Goal: Information Seeking & Learning: Learn about a topic

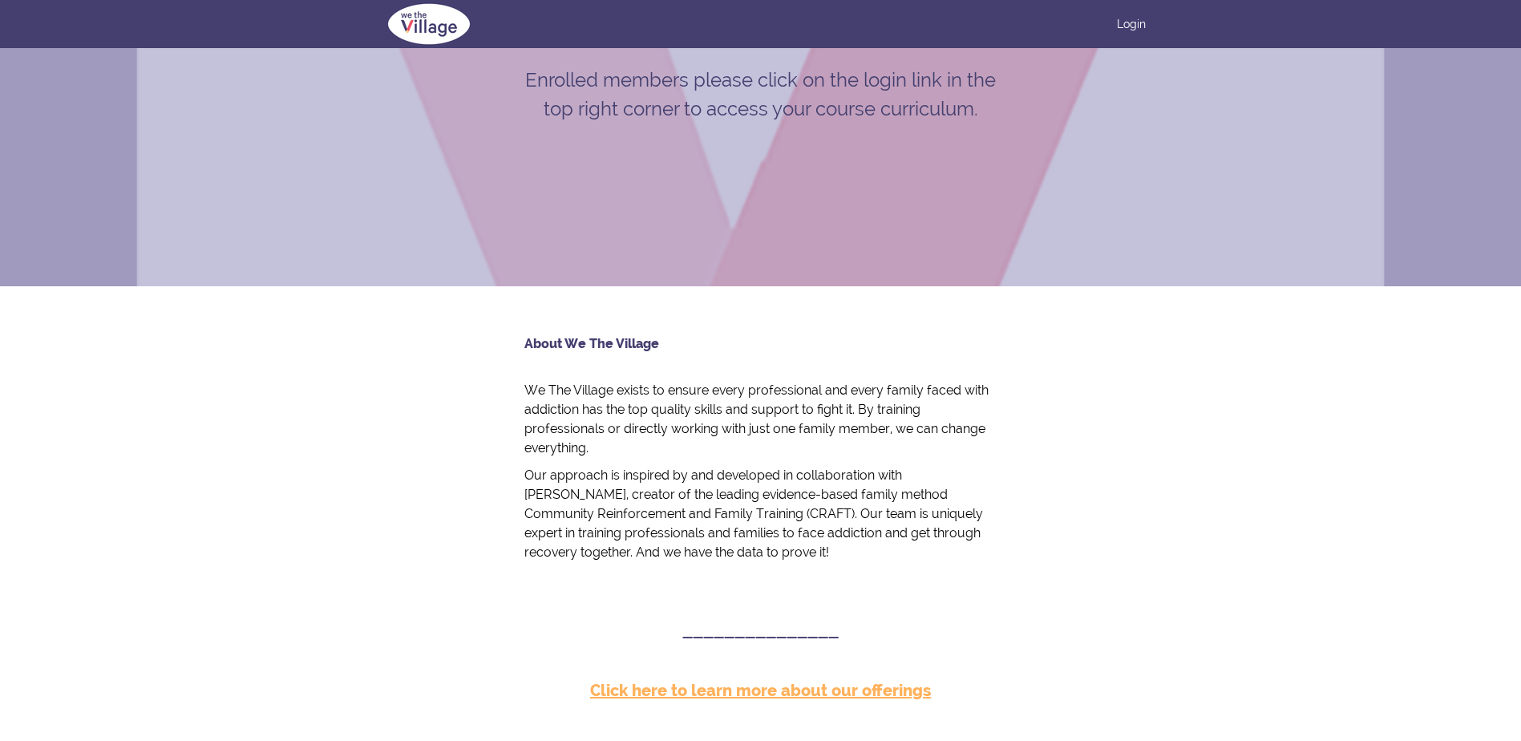
scroll to position [253, 0]
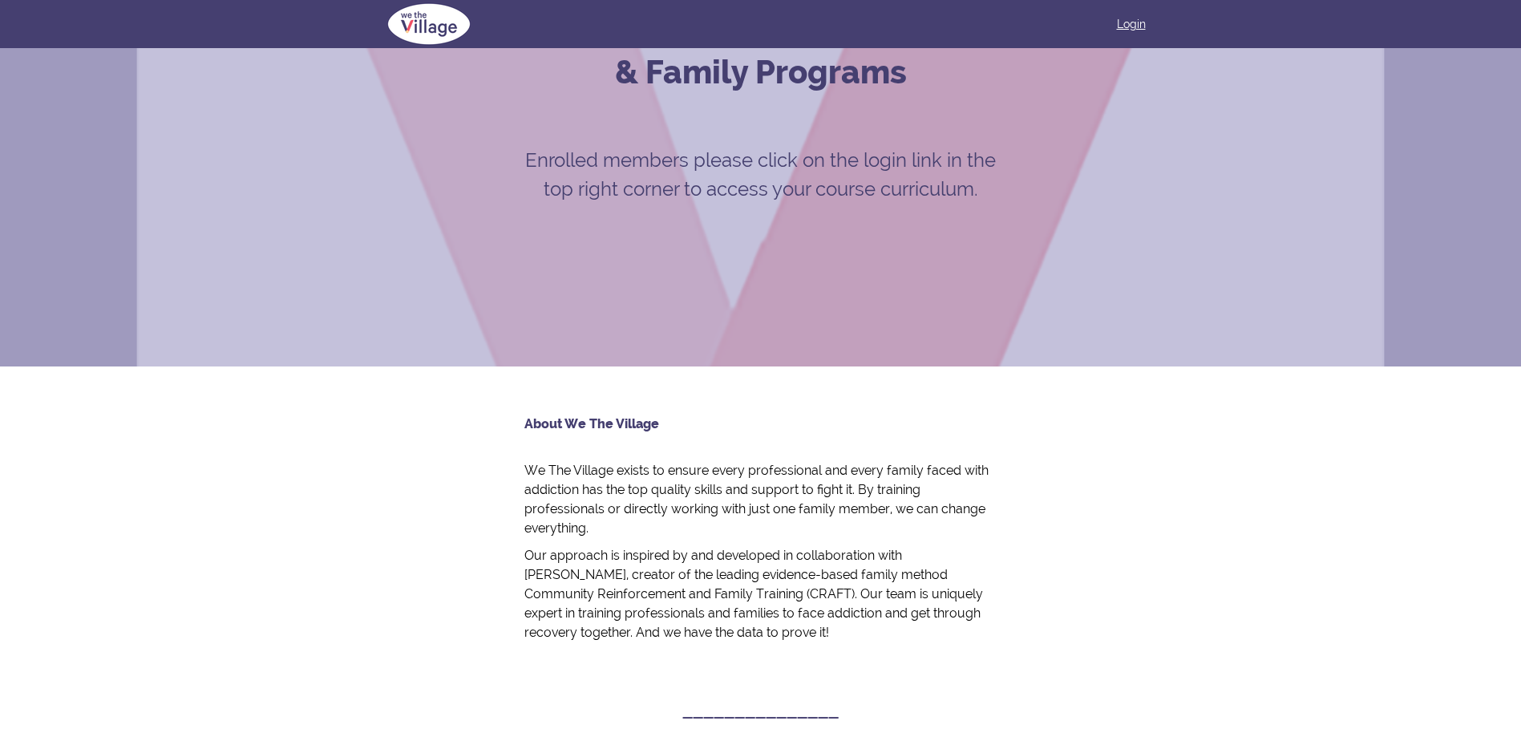
click at [1134, 21] on link "Login" at bounding box center [1131, 24] width 29 height 16
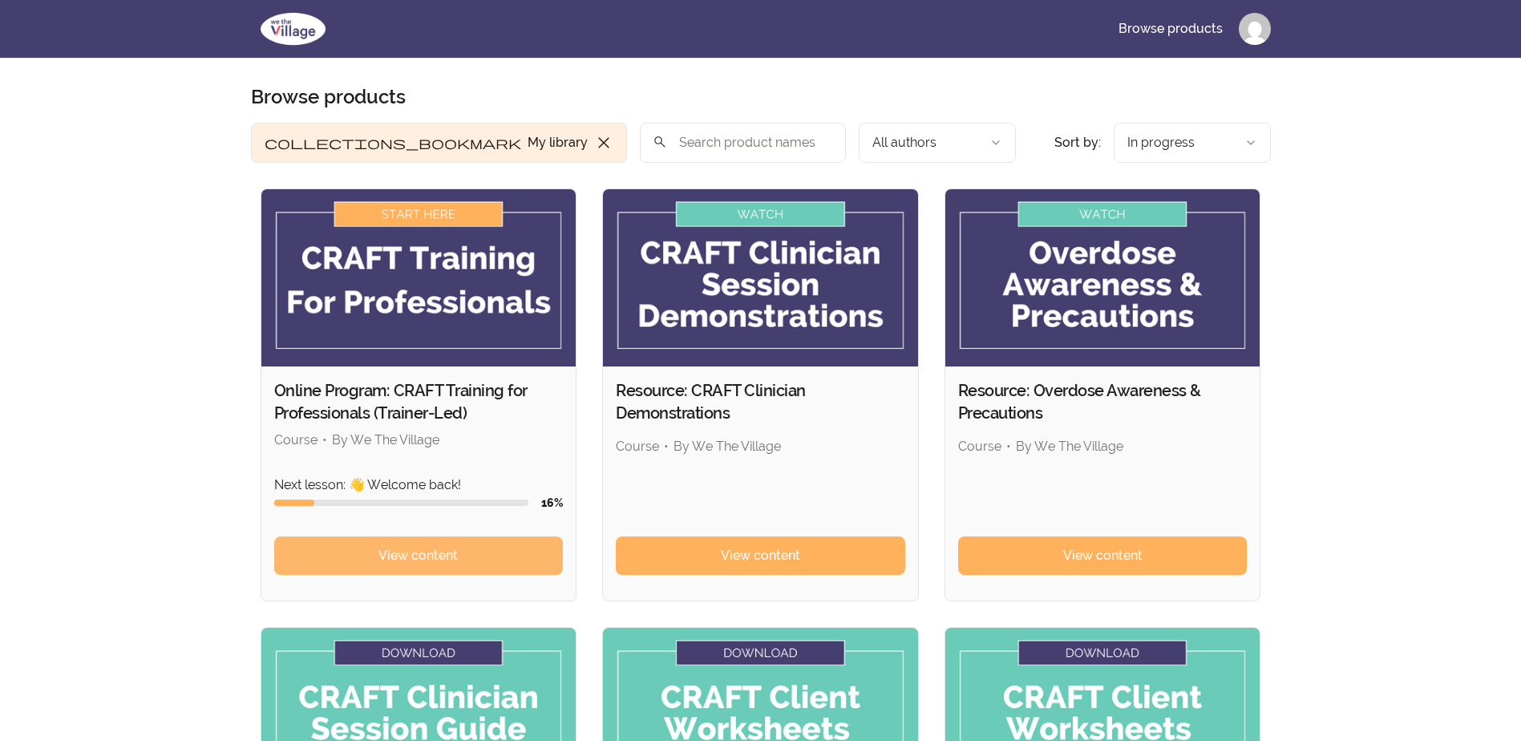
click at [419, 554] on span "View content" at bounding box center [417, 555] width 79 height 19
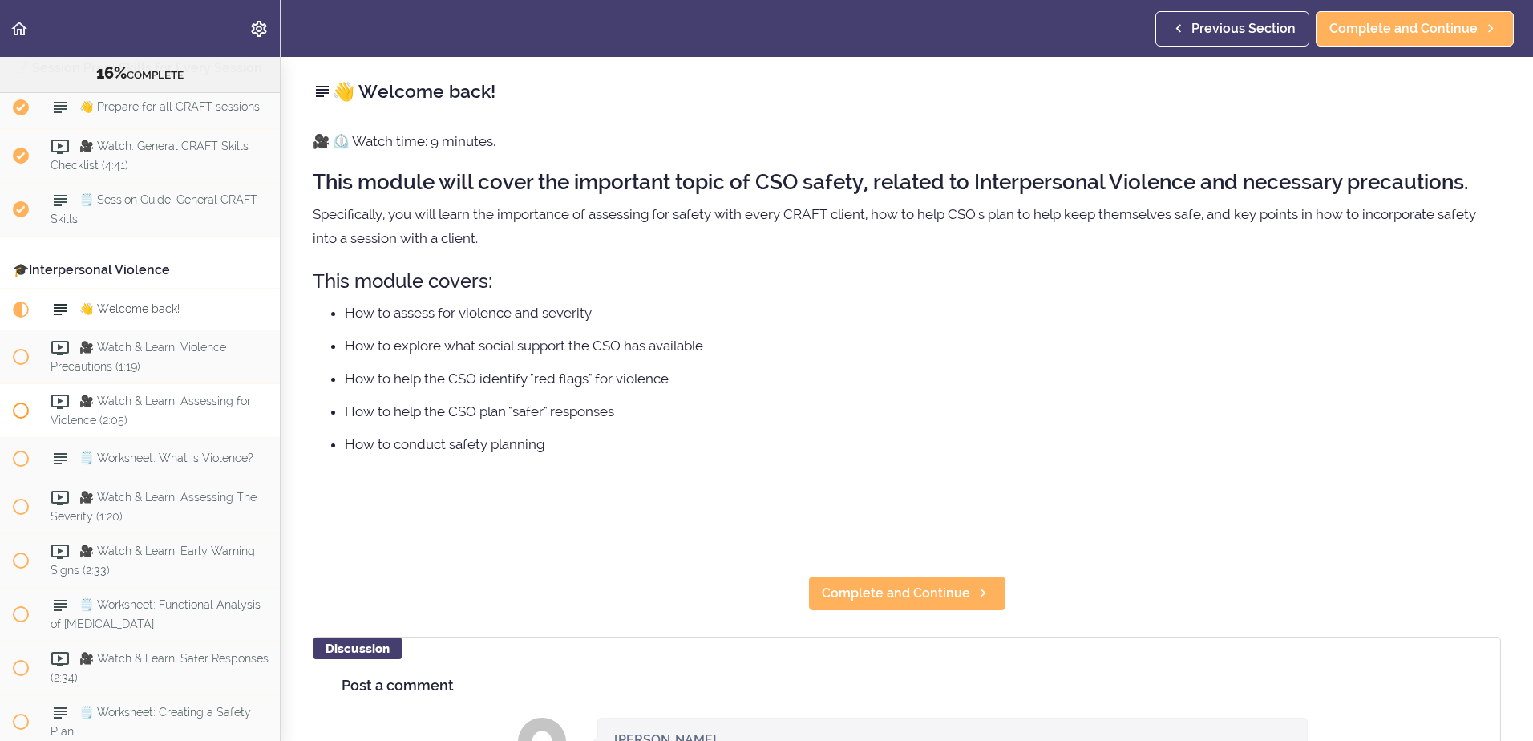
scroll to position [1676, 0]
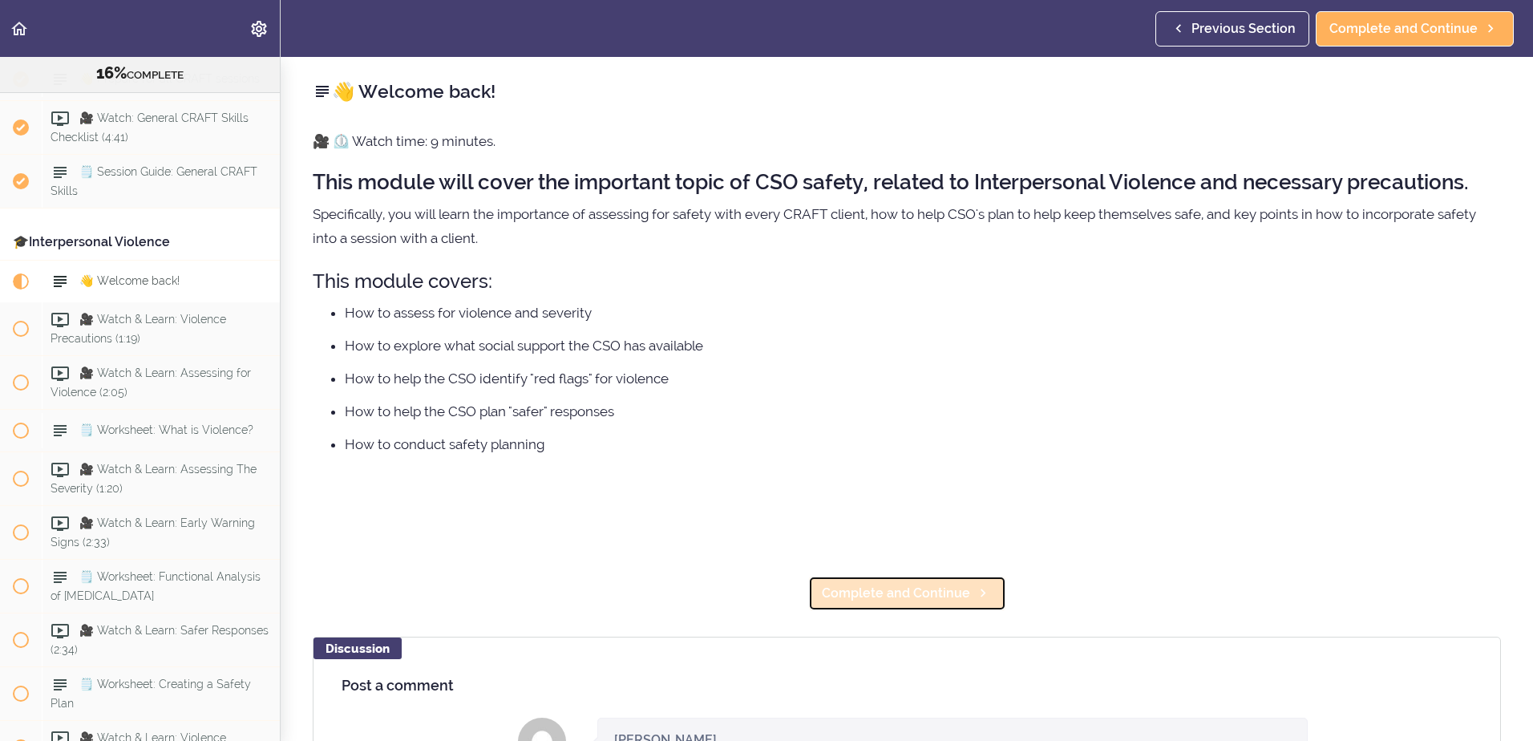
click at [892, 597] on span "Complete and Continue" at bounding box center [896, 593] width 148 height 19
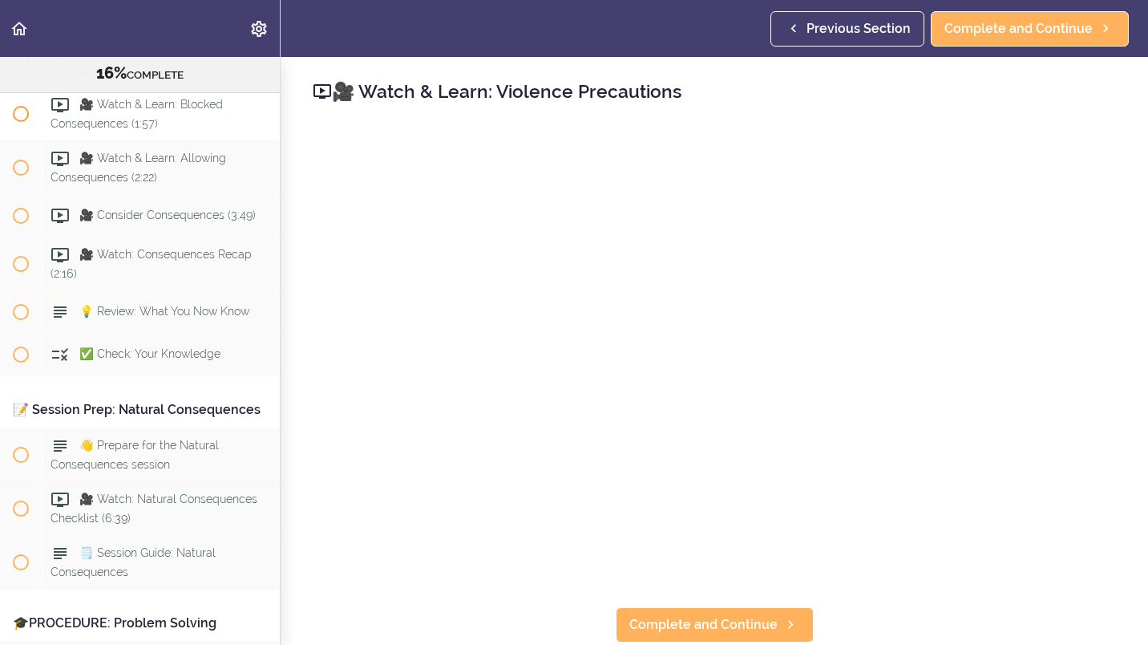
scroll to position [7345, 0]
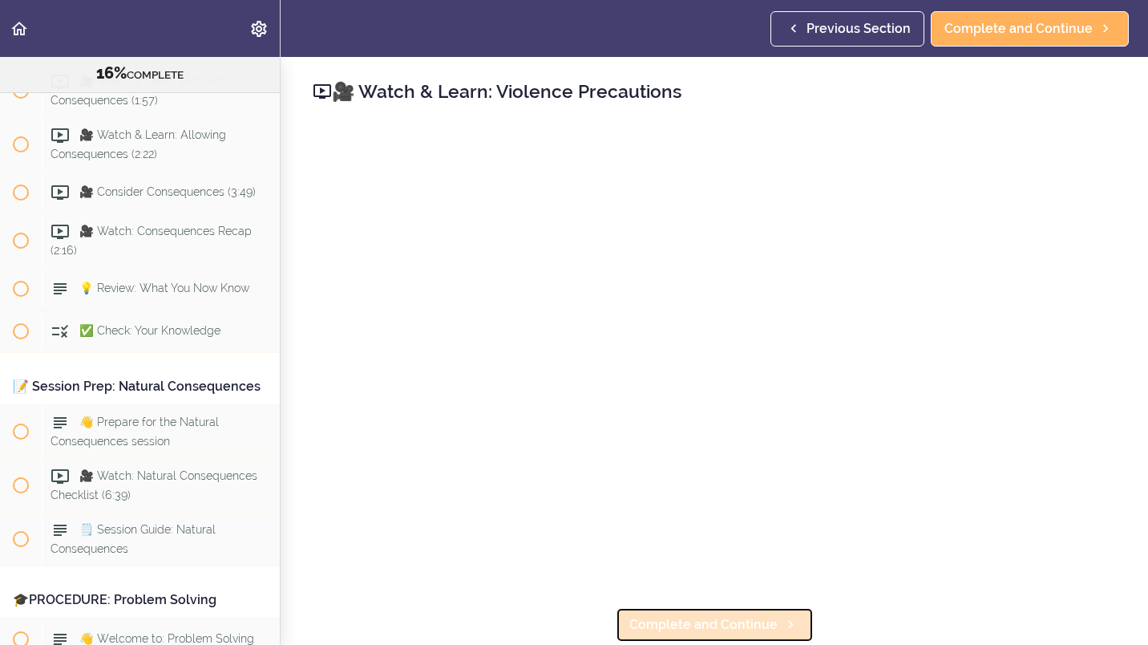
click at [741, 617] on span "Complete and Continue" at bounding box center [703, 624] width 148 height 19
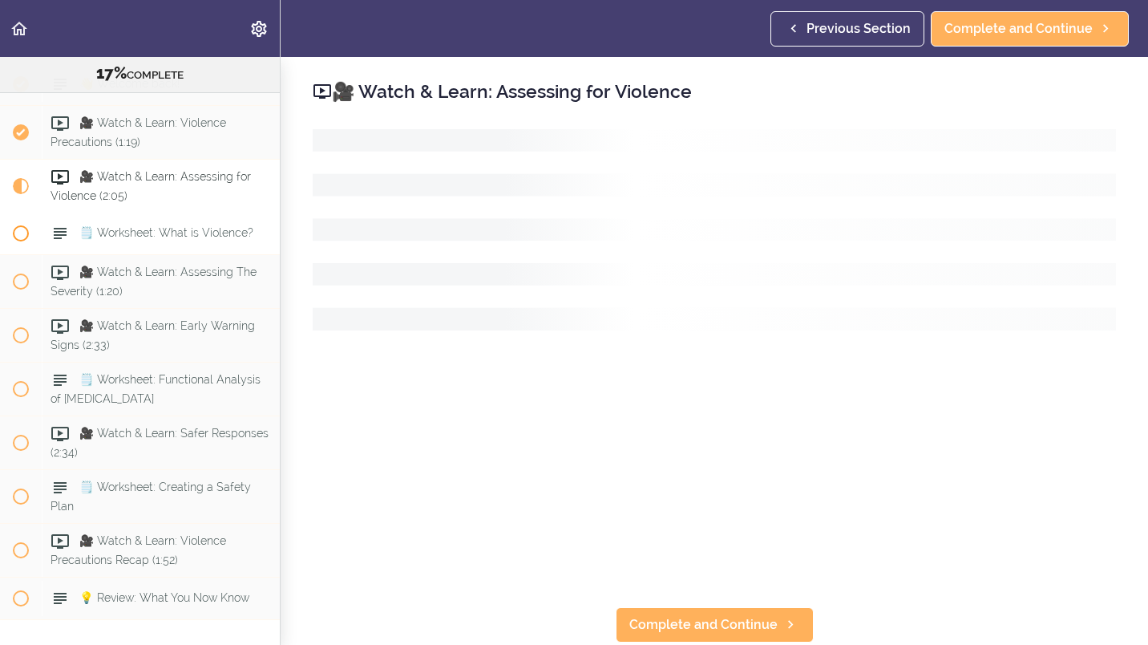
scroll to position [1793, 0]
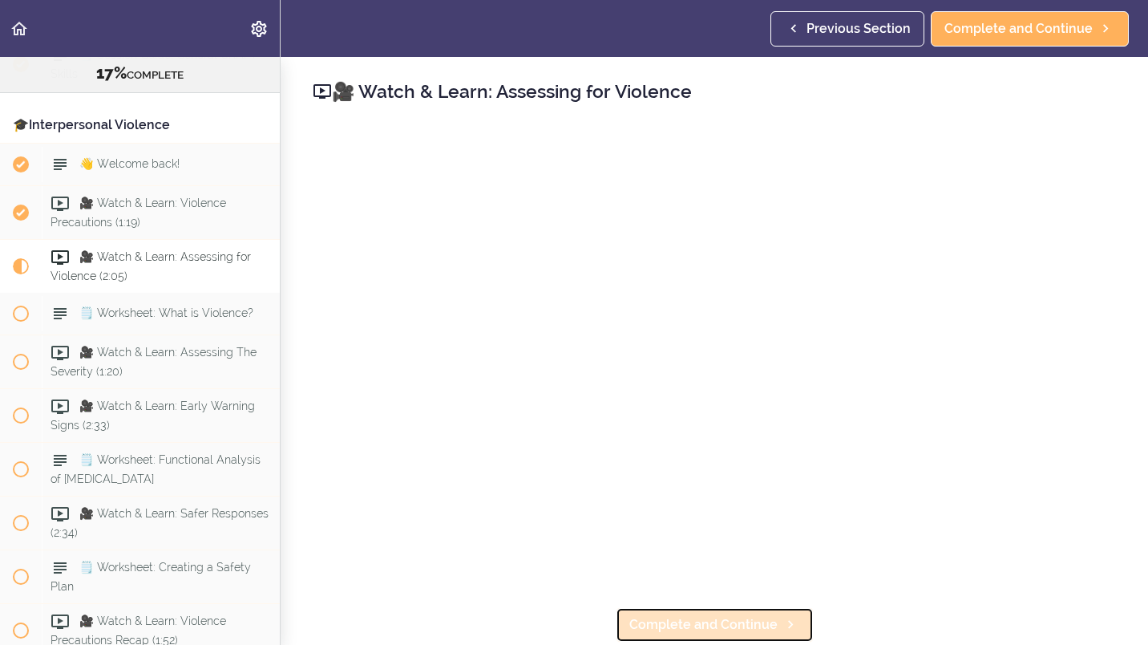
click at [734, 615] on span "Complete and Continue" at bounding box center [703, 624] width 148 height 19
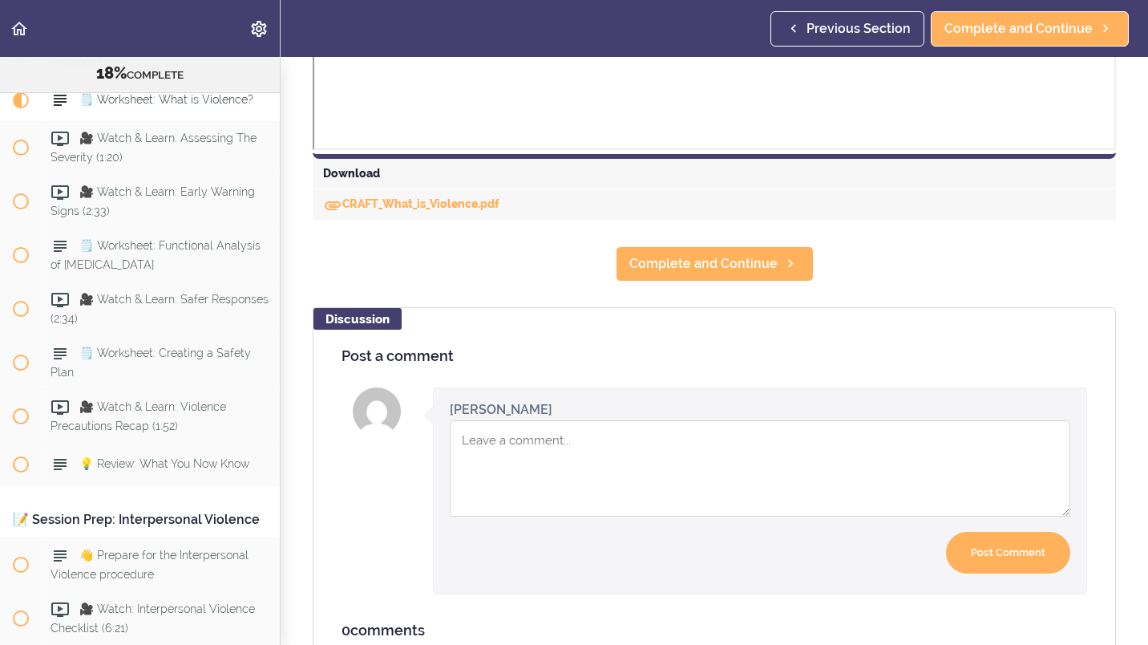
scroll to position [862, 0]
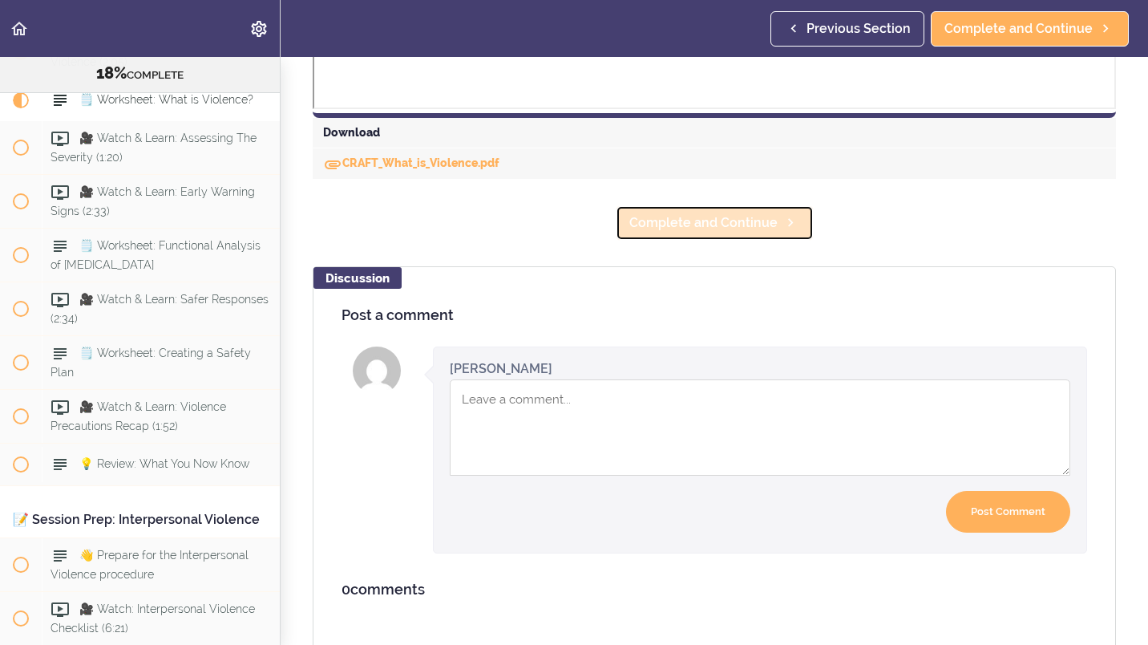
click at [707, 223] on span "Complete and Continue" at bounding box center [703, 222] width 148 height 19
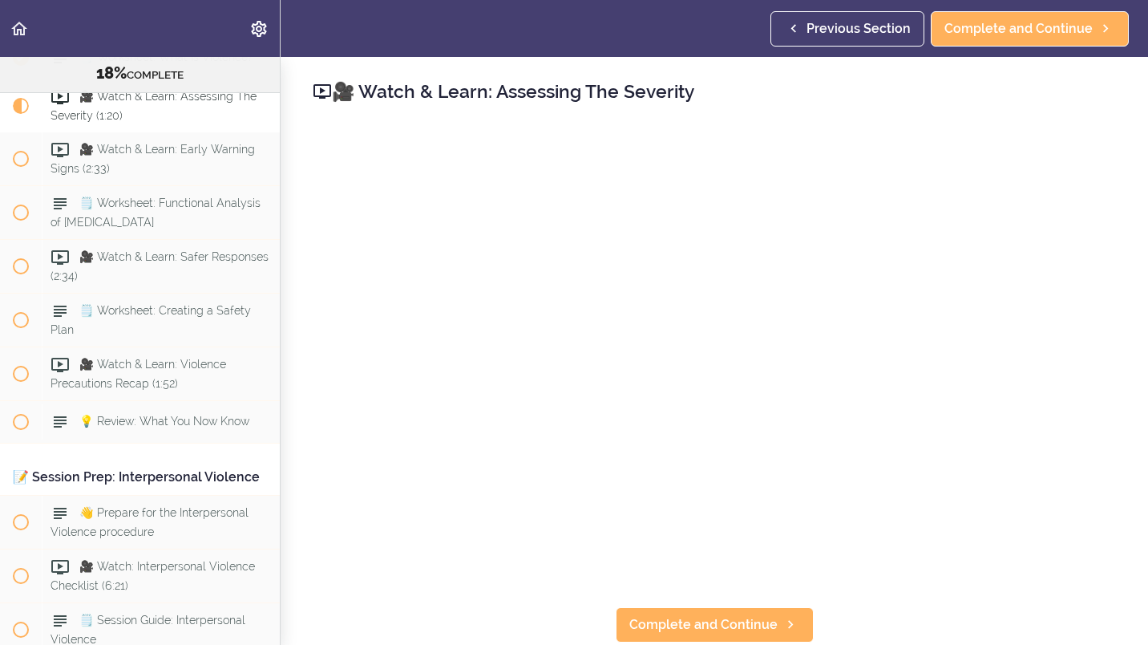
scroll to position [2, 0]
click at [716, 618] on span "Complete and Continue" at bounding box center [703, 624] width 148 height 19
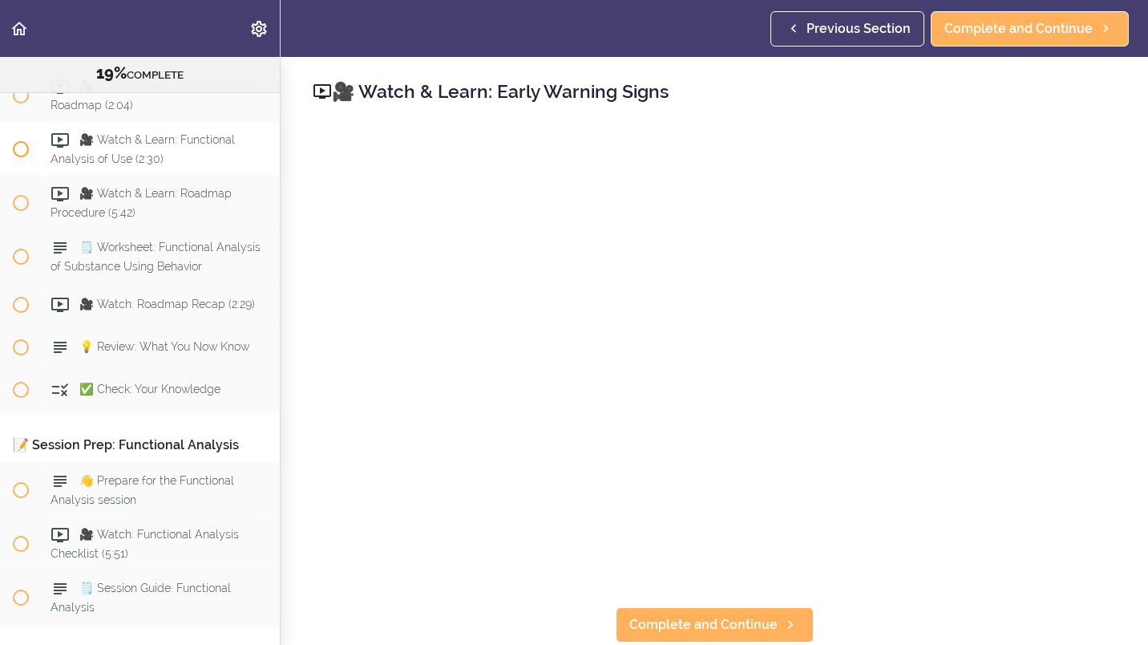
scroll to position [5131, 0]
